Goal: Task Accomplishment & Management: Use online tool/utility

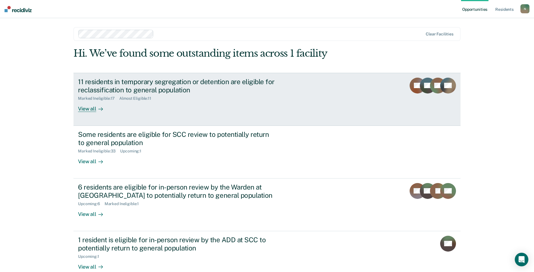
click at [102, 91] on div "11 residents in temporary segregation or detention are eligible for reclassific…" at bounding box center [177, 85] width 199 height 16
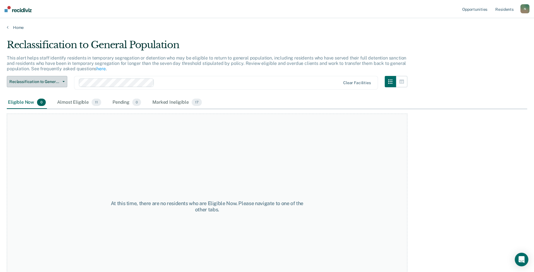
click at [57, 84] on button "Reclassification to General Population" at bounding box center [37, 81] width 61 height 11
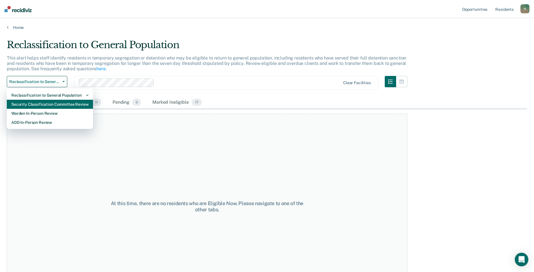
click at [30, 106] on div "Security Classification Committee Review" at bounding box center [49, 104] width 77 height 9
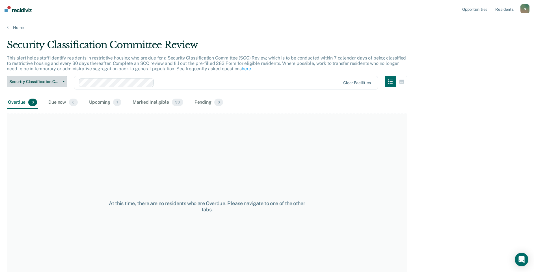
click at [30, 85] on button "Security Classification Committee Review" at bounding box center [37, 81] width 61 height 11
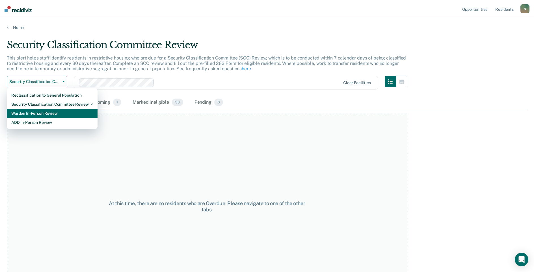
click at [38, 110] on div "Warden In-Person Review" at bounding box center [52, 113] width 82 height 9
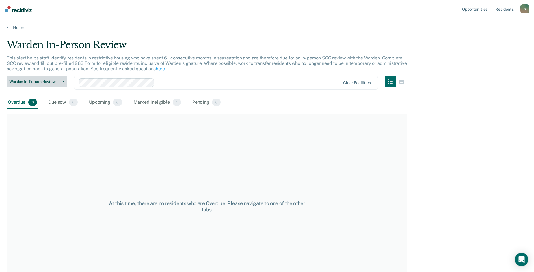
click at [37, 83] on span "Warden In-Person Review" at bounding box center [34, 81] width 51 height 5
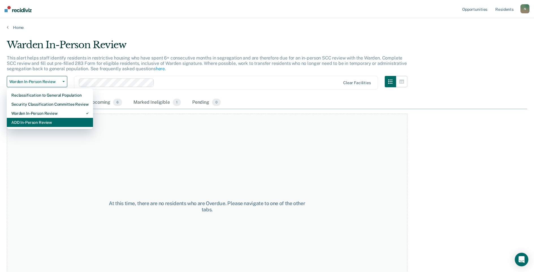
click at [42, 119] on div "ADD In-Person Review" at bounding box center [49, 122] width 77 height 9
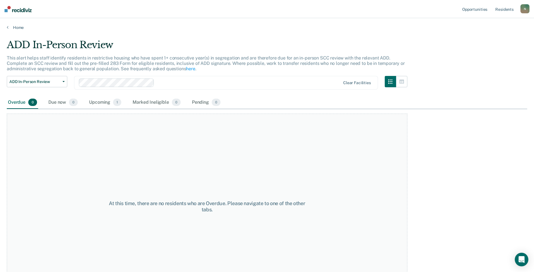
click at [42, 119] on div "At this time, there are no residents who are Overdue. Please navigate to one of…" at bounding box center [207, 206] width 401 height 186
drag, startPoint x: 42, startPoint y: 119, endPoint x: 28, endPoint y: 141, distance: 25.8
click at [27, 144] on div "At this time, there are no residents who are Overdue. Please navigate to one of…" at bounding box center [207, 206] width 401 height 186
click at [46, 83] on span "ADD In-Person Review" at bounding box center [34, 81] width 51 height 5
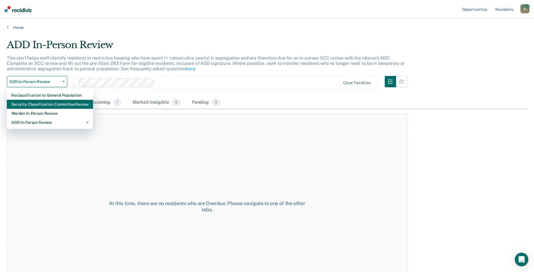
click at [47, 107] on div "Security Classification Committee Review" at bounding box center [49, 104] width 77 height 9
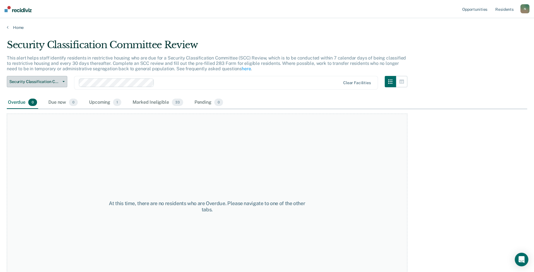
click at [48, 85] on button "Security Classification Committee Review" at bounding box center [37, 81] width 61 height 11
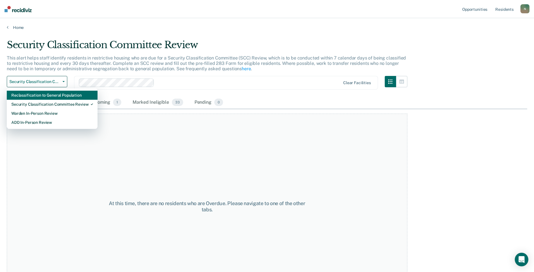
click at [48, 94] on div "Reclassification to General Population" at bounding box center [52, 95] width 82 height 9
